Goal: Navigation & Orientation: Go to known website

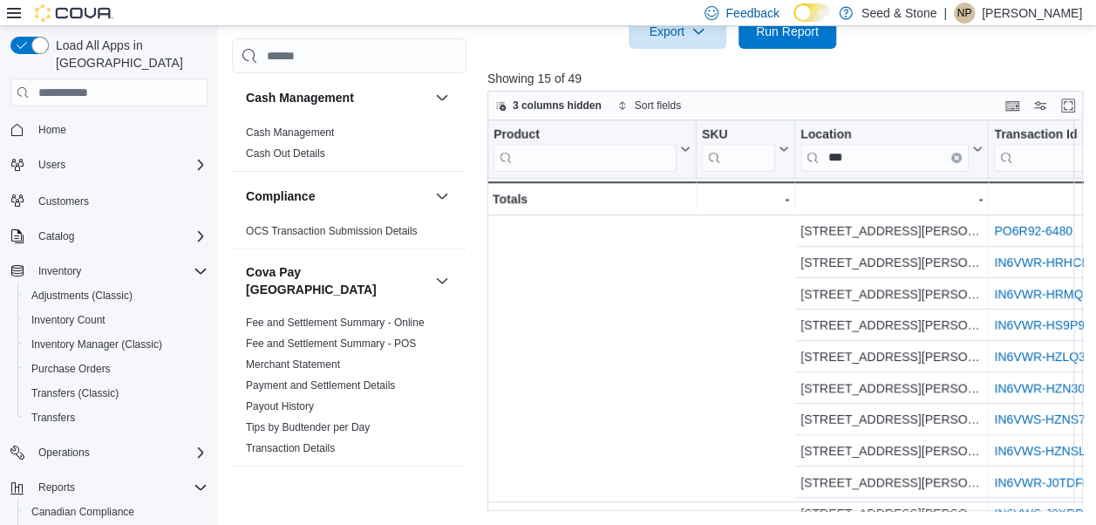
scroll to position [0, 628]
